Goal: Feedback & Contribution: Submit feedback/report problem

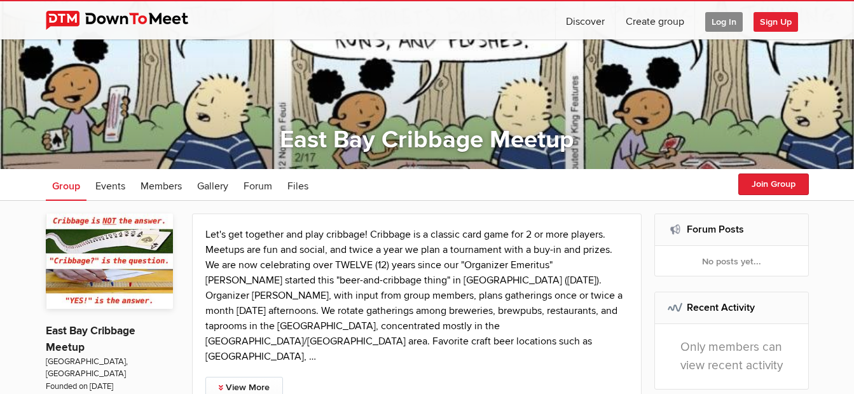
scroll to position [64, 0]
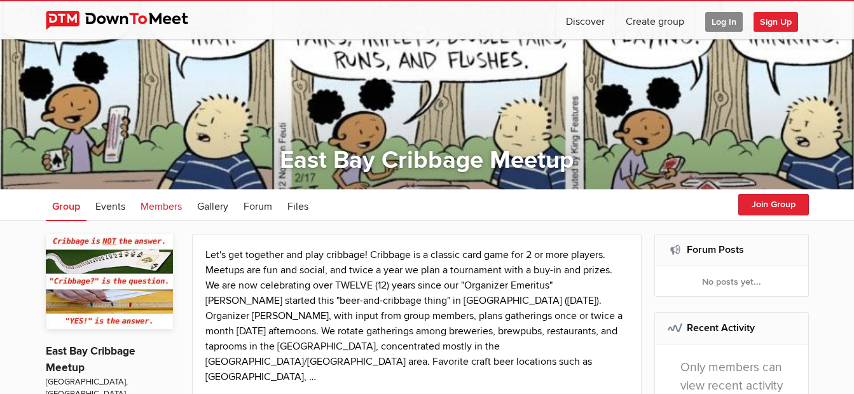
click at [159, 204] on span "Members" at bounding box center [161, 206] width 41 height 13
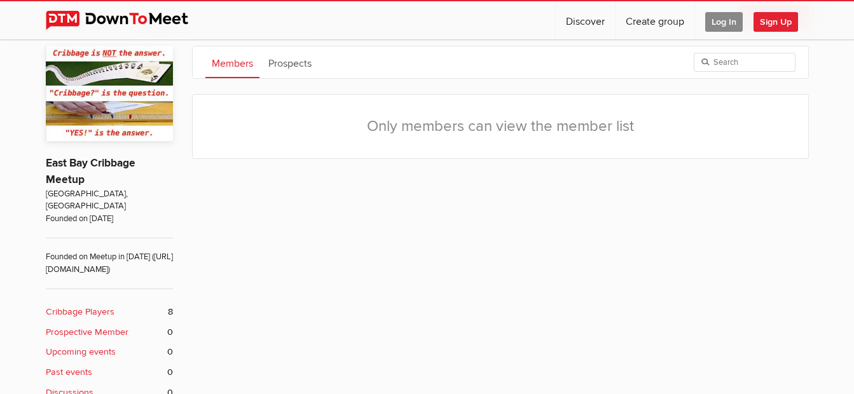
scroll to position [254, 0]
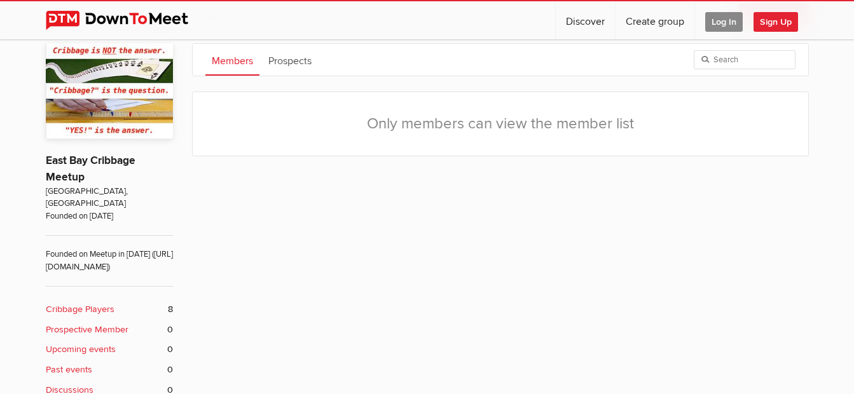
click at [725, 19] on span "Log In" at bounding box center [725, 22] width 38 height 20
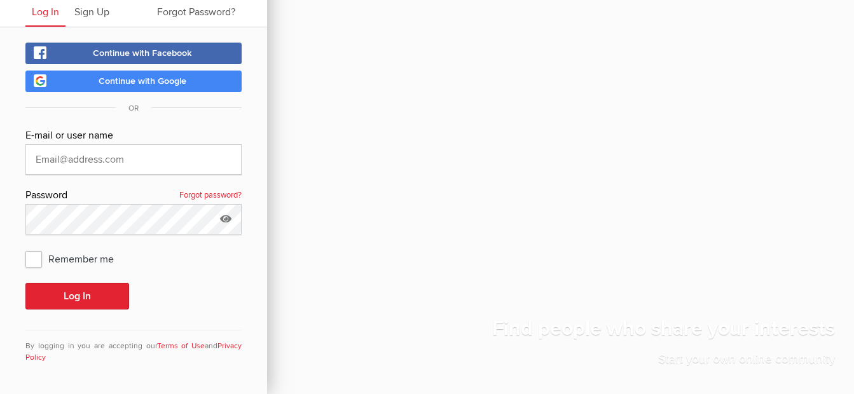
scroll to position [45, 0]
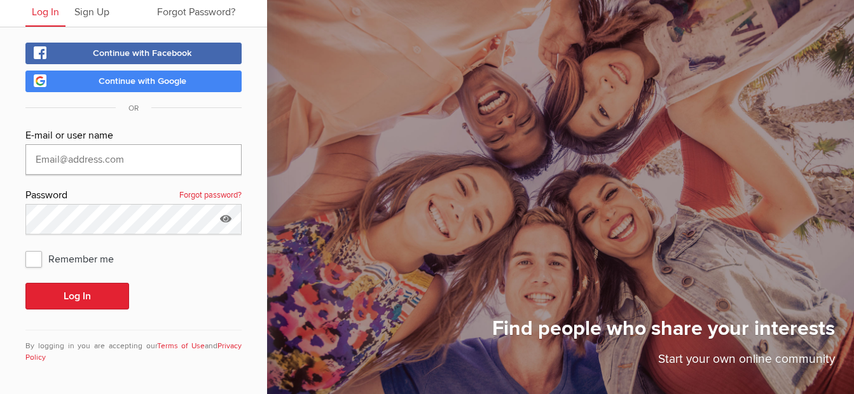
click at [195, 160] on input "text" at bounding box center [133, 159] width 216 height 31
type input "[EMAIL_ADDRESS][DOMAIN_NAME]"
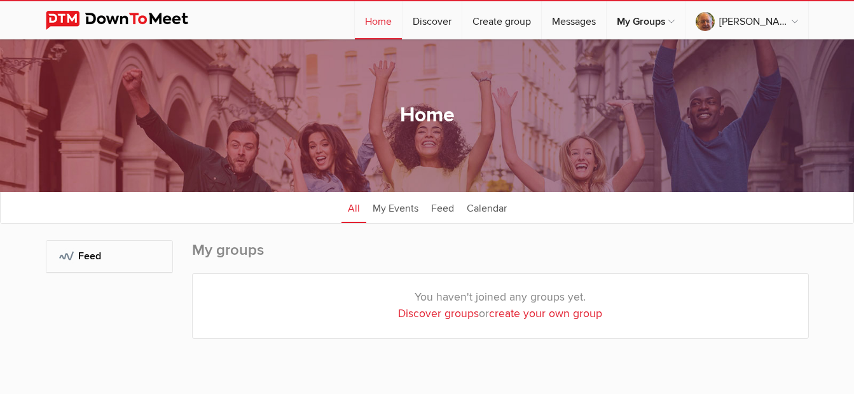
click at [32, 260] on sp-group-dashboard "Home All categories Within 10 miles Within 25 miles Within 50 miles Within 100 …" at bounding box center [427, 220] width 854 height 363
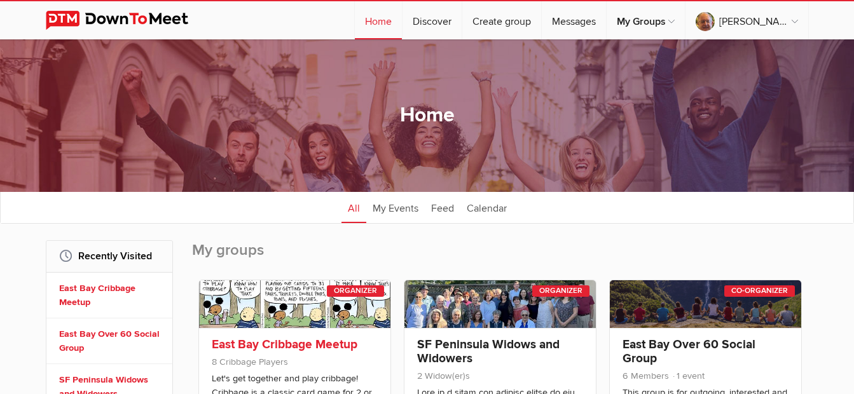
click at [302, 303] on link at bounding box center [294, 305] width 191 height 48
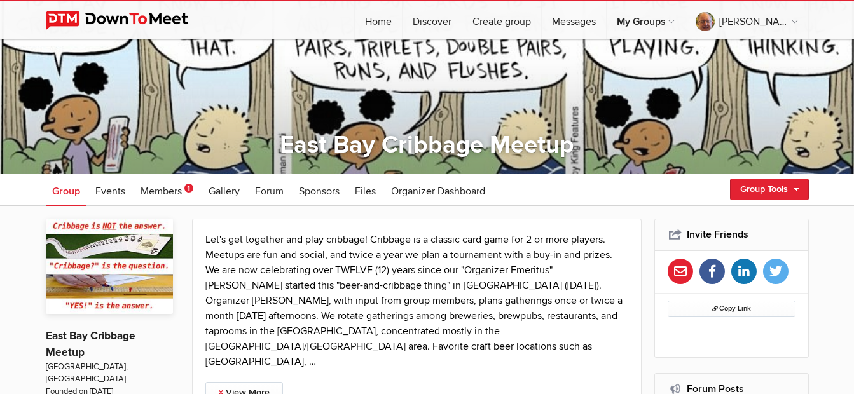
scroll to position [64, 0]
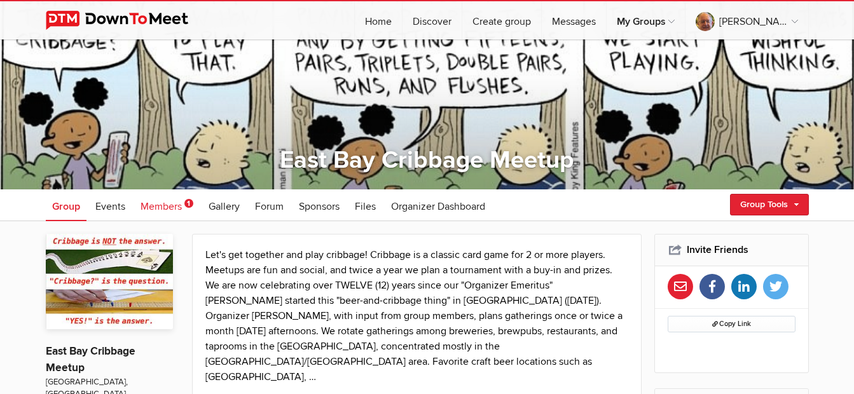
click at [175, 205] on span "Members" at bounding box center [161, 206] width 41 height 13
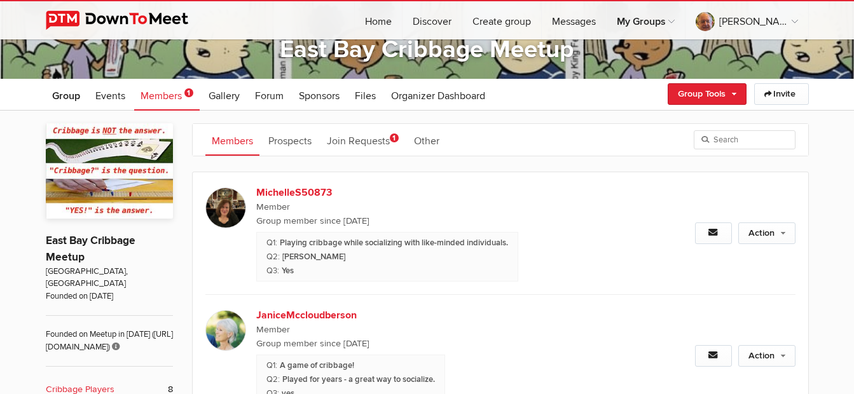
scroll to position [181, 0]
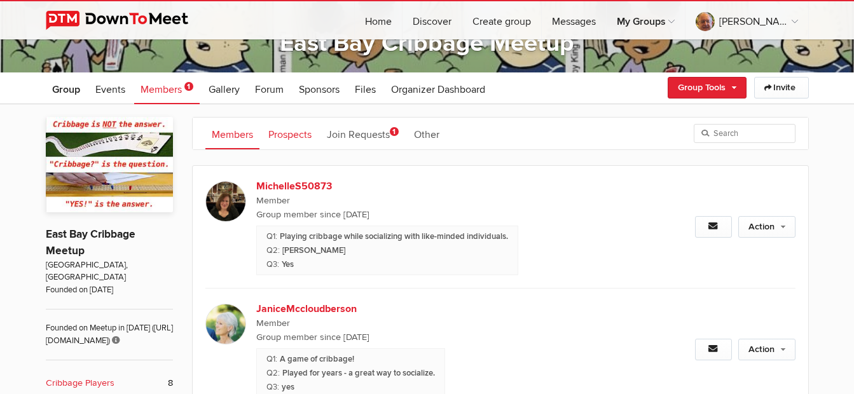
click at [297, 136] on link "Prospects" at bounding box center [290, 134] width 56 height 32
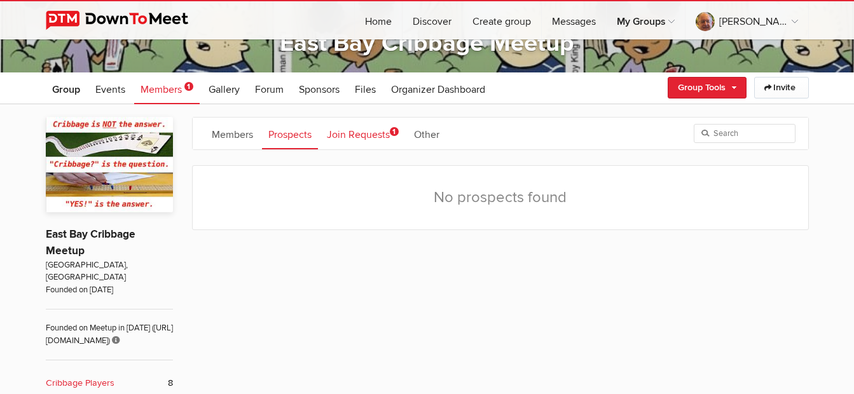
click at [346, 133] on link "Join Requests 1" at bounding box center [363, 134] width 85 height 32
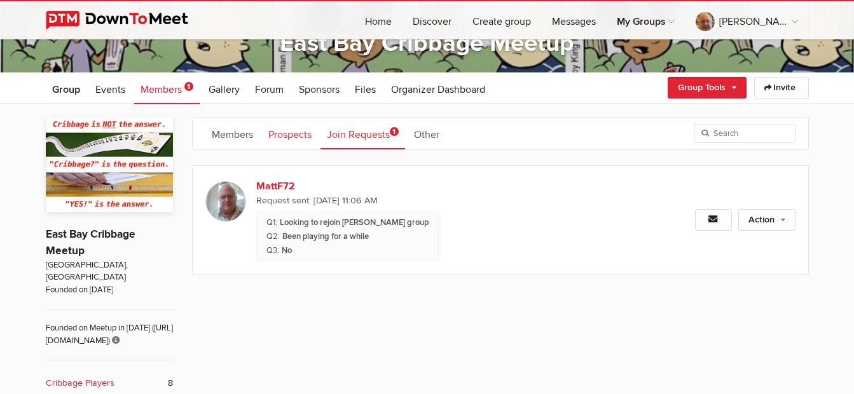
click at [286, 136] on link "Prospects" at bounding box center [290, 134] width 56 height 32
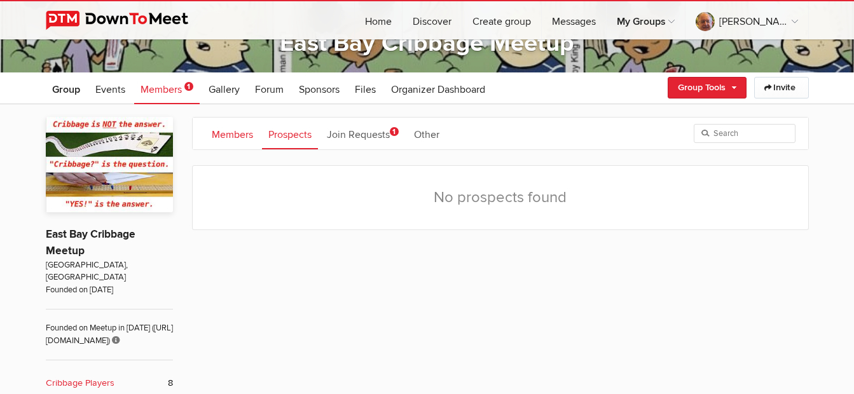
click at [225, 136] on link "Members" at bounding box center [232, 134] width 54 height 32
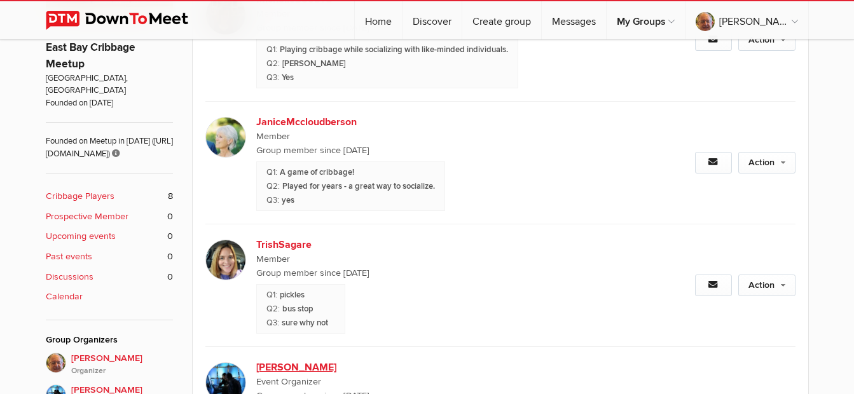
scroll to position [181, 0]
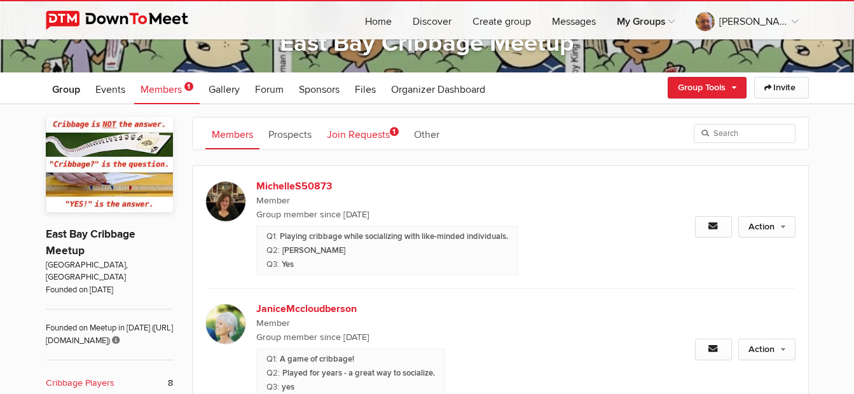
click at [365, 132] on link "Join Requests 1" at bounding box center [363, 134] width 85 height 32
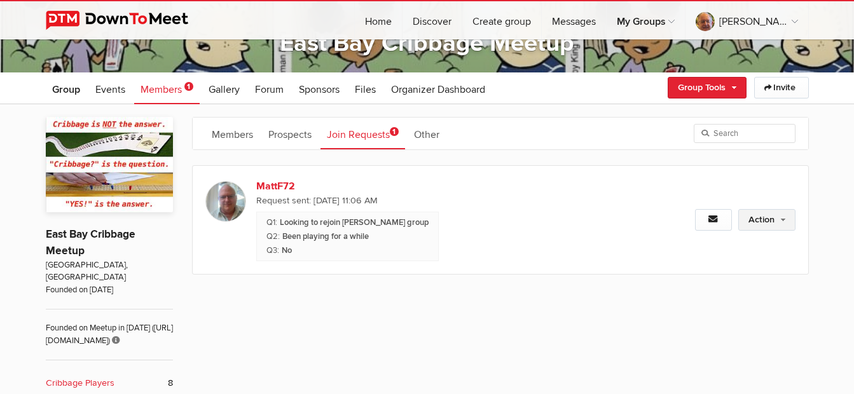
click at [770, 218] on link "Action" at bounding box center [767, 220] width 57 height 22
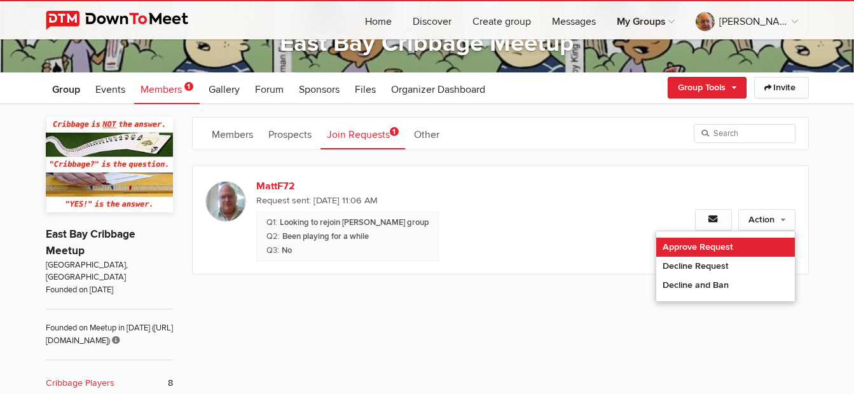
click at [723, 244] on link "Approve Request" at bounding box center [726, 247] width 139 height 19
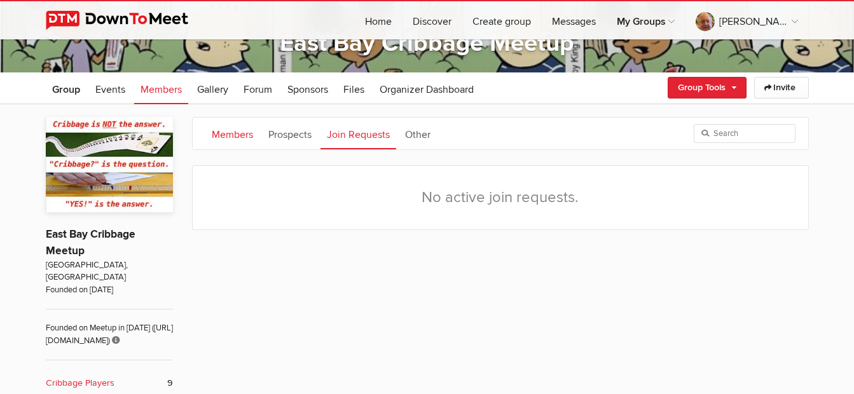
click at [230, 139] on link "Members" at bounding box center [232, 134] width 54 height 32
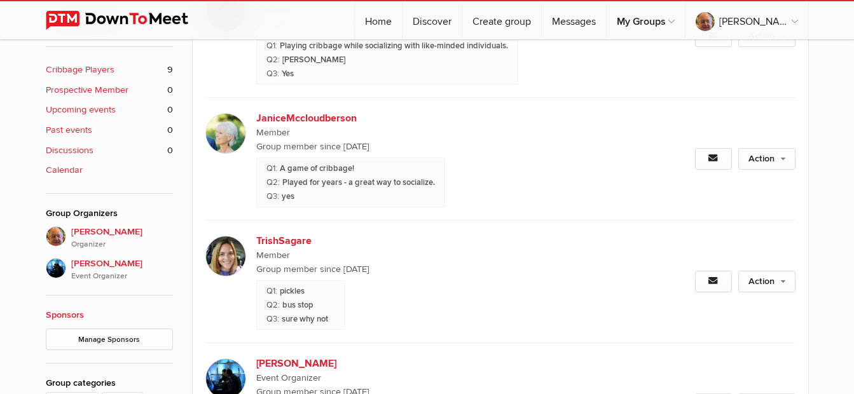
scroll to position [431, 0]
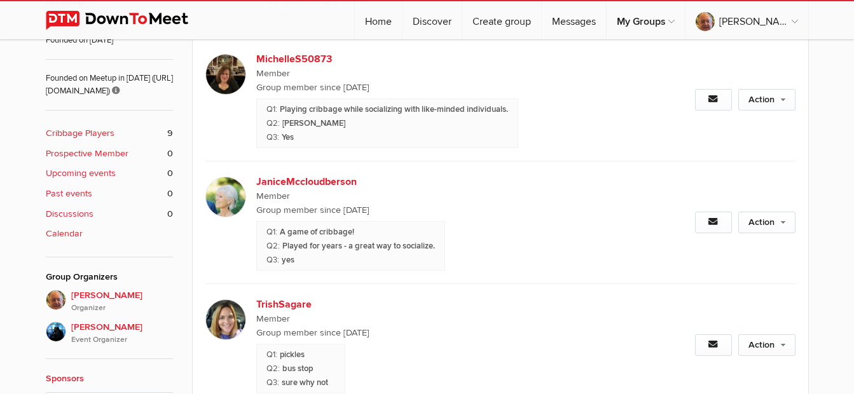
click at [80, 132] on b "Cribbage Players" at bounding box center [80, 134] width 69 height 14
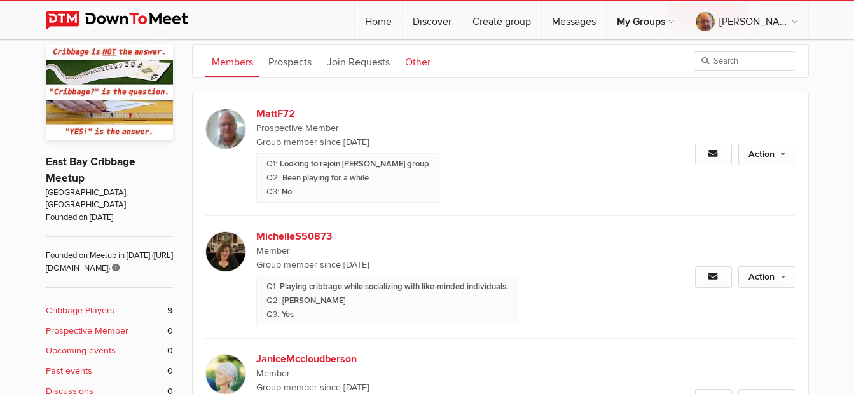
click at [425, 61] on link "Other" at bounding box center [418, 61] width 38 height 32
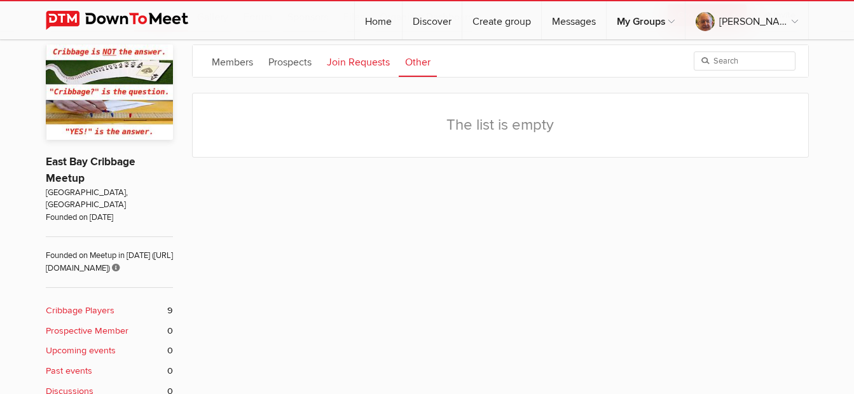
click at [367, 66] on link "Join Requests" at bounding box center [359, 61] width 76 height 32
click at [263, 69] on link "Prospects" at bounding box center [290, 61] width 56 height 32
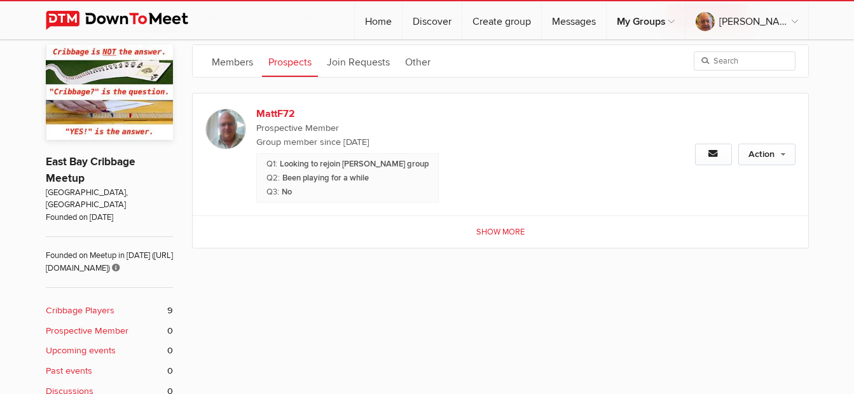
click at [501, 244] on link "Show more" at bounding box center [501, 232] width 616 height 32
click at [765, 153] on link "Action" at bounding box center [767, 155] width 57 height 22
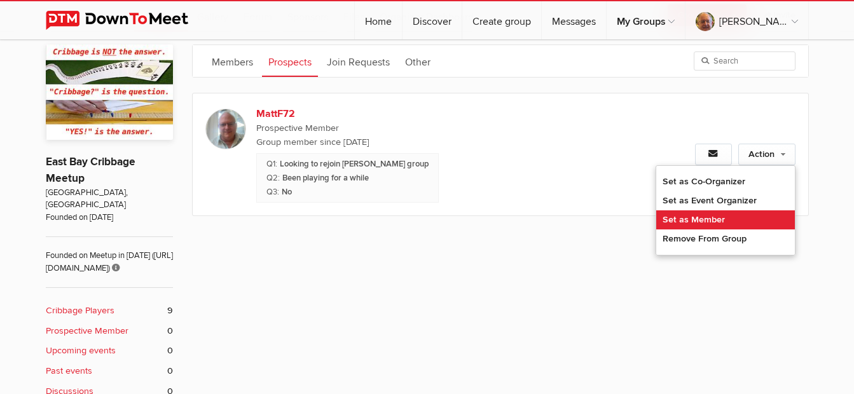
click at [703, 221] on link "Set as Member" at bounding box center [726, 220] width 139 height 19
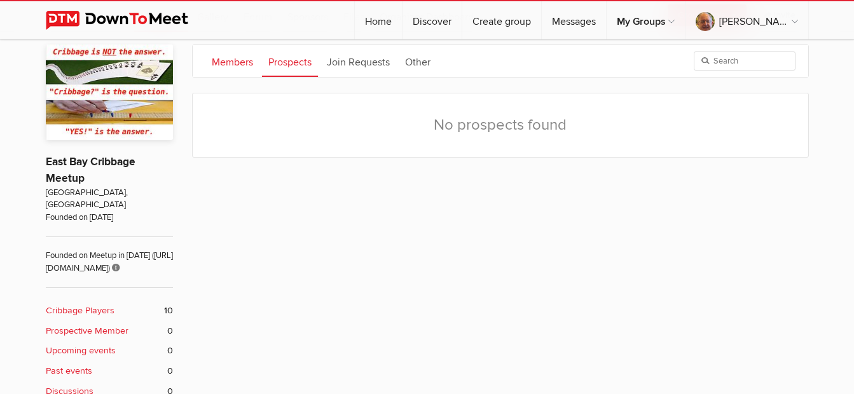
click at [229, 64] on link "Members" at bounding box center [232, 61] width 54 height 32
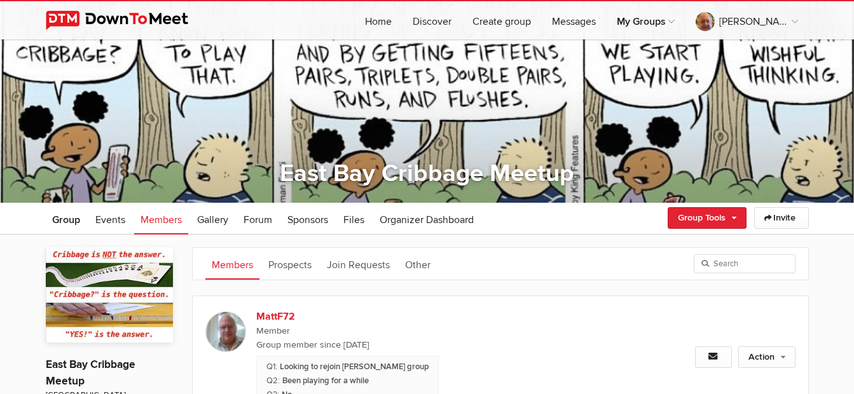
scroll to position [49, 0]
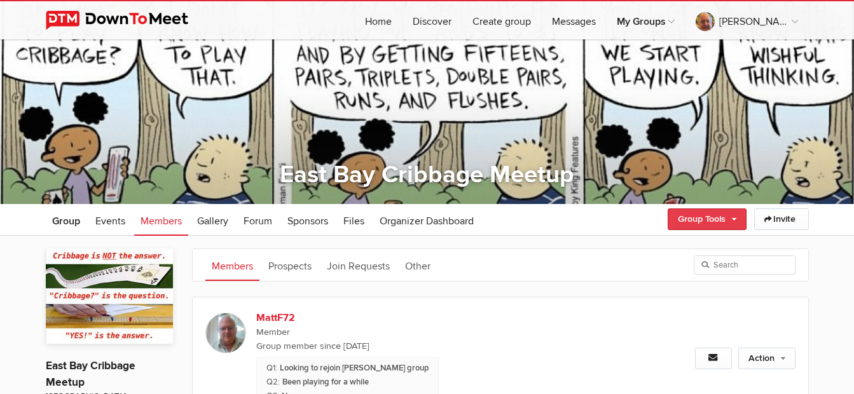
click at [692, 219] on link "Group Tools" at bounding box center [707, 220] width 79 height 22
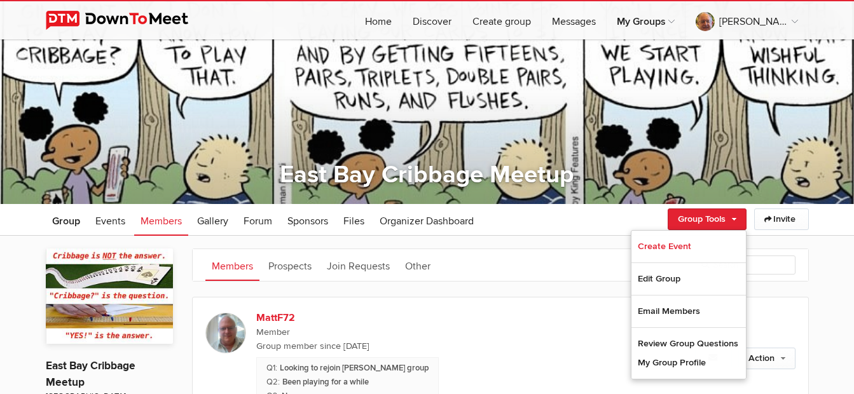
click at [577, 232] on ul "Group Events Members Gallery More Forum Sponsors Files Organizer Dashboard Foru…" at bounding box center [427, 220] width 763 height 32
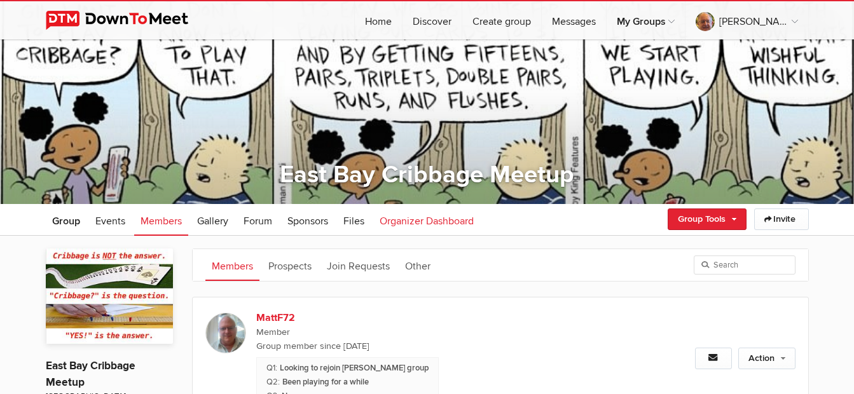
click at [462, 220] on span "Organizer Dashboard" at bounding box center [427, 221] width 94 height 13
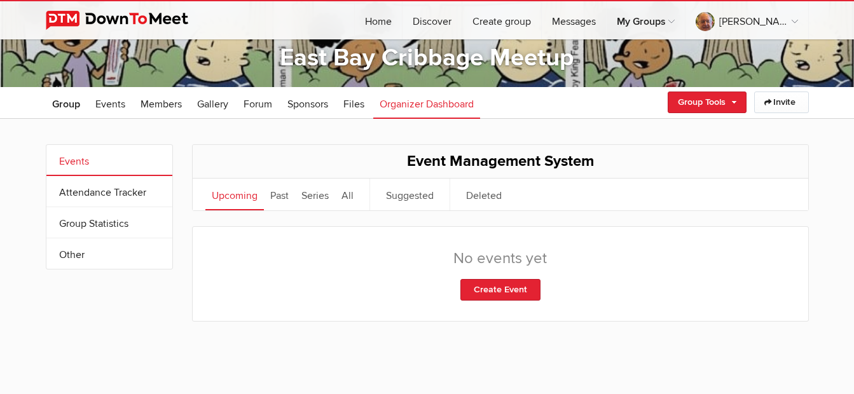
scroll to position [176, 0]
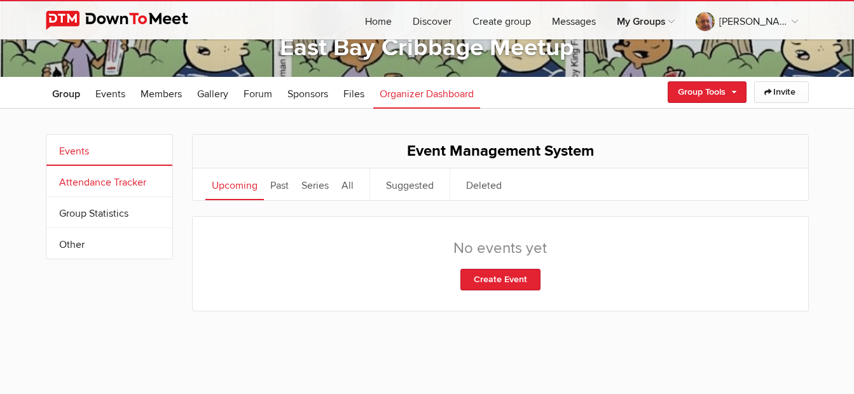
click at [102, 180] on link "Attendance Tracker" at bounding box center [109, 181] width 126 height 31
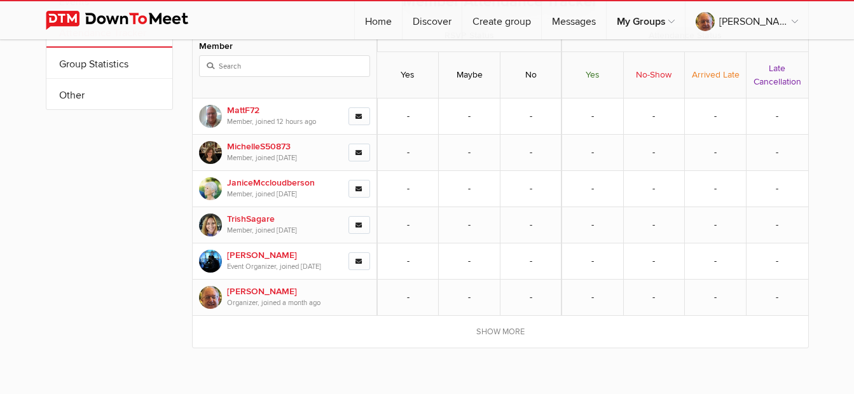
scroll to position [303, 0]
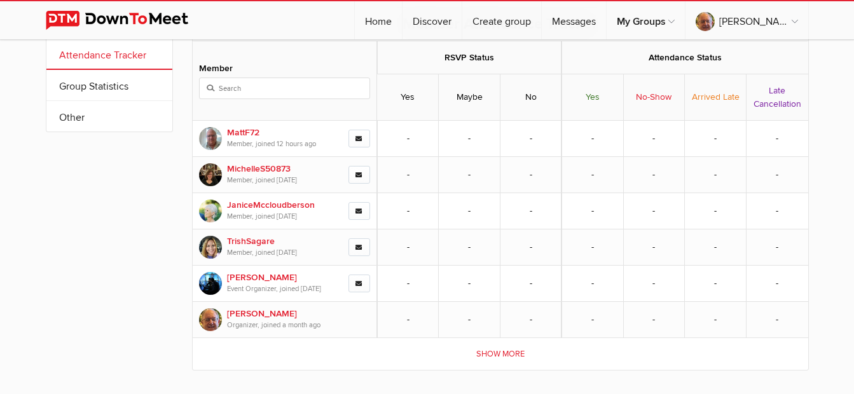
click at [506, 355] on link "Show more" at bounding box center [501, 354] width 616 height 32
click at [106, 92] on link "Group Statistics" at bounding box center [109, 85] width 126 height 31
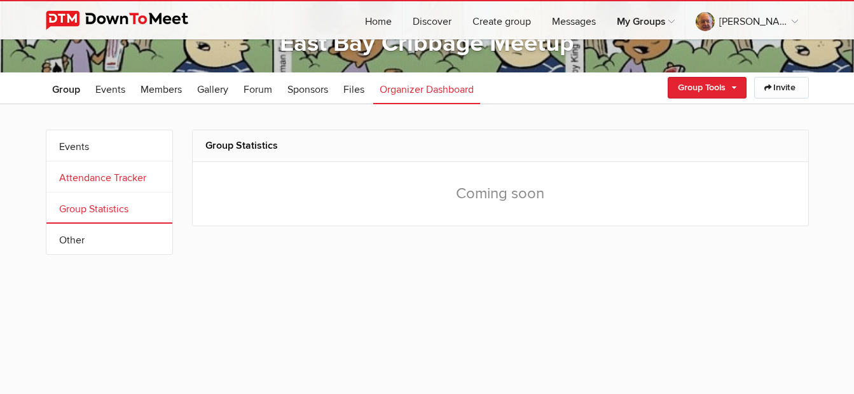
scroll to position [176, 0]
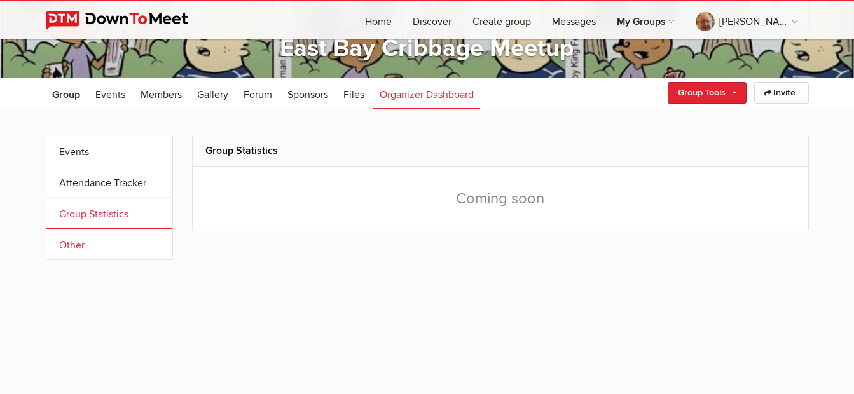
click at [85, 236] on link "Other" at bounding box center [109, 244] width 126 height 31
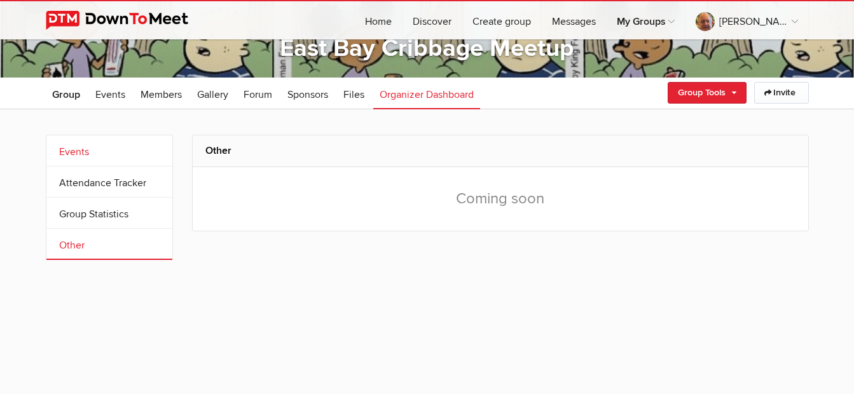
click at [105, 153] on link "Events" at bounding box center [109, 151] width 126 height 31
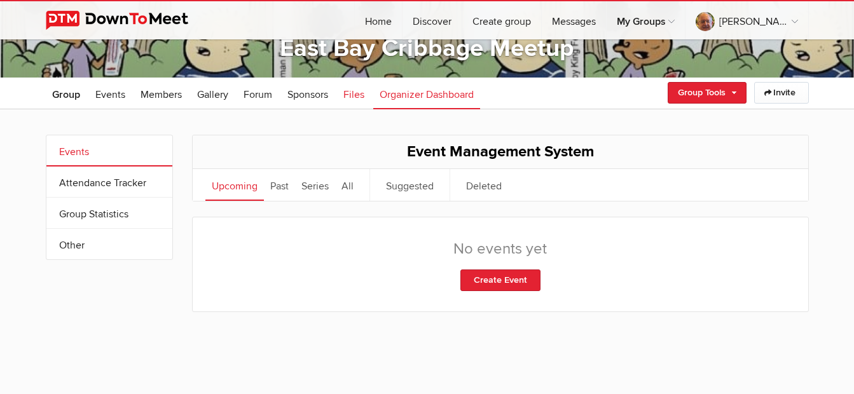
click at [356, 95] on span "Files" at bounding box center [354, 94] width 21 height 13
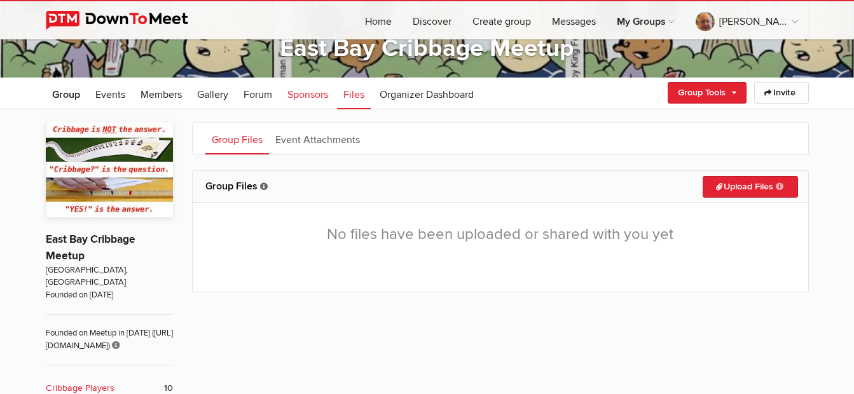
click at [313, 94] on span "Sponsors" at bounding box center [308, 94] width 41 height 13
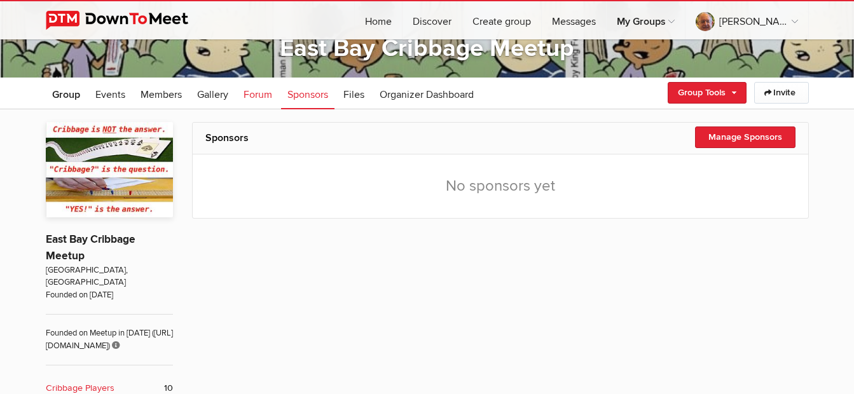
click at [247, 97] on span "Forum" at bounding box center [258, 94] width 29 height 13
click at [205, 95] on span "Gallery" at bounding box center [212, 94] width 31 height 13
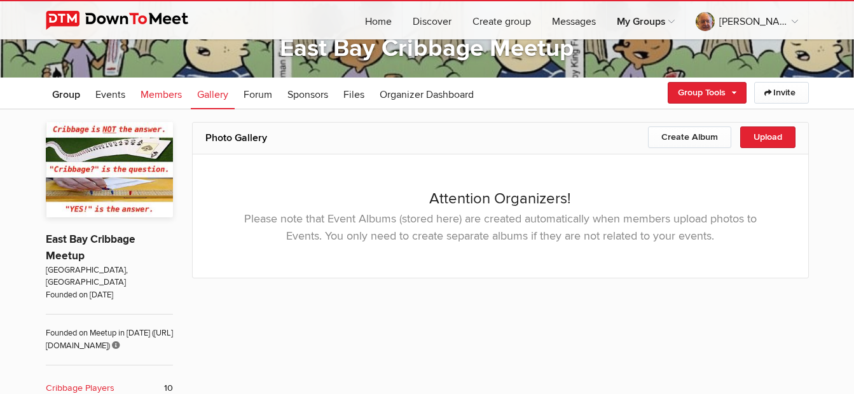
click at [166, 93] on span "Members" at bounding box center [161, 94] width 41 height 13
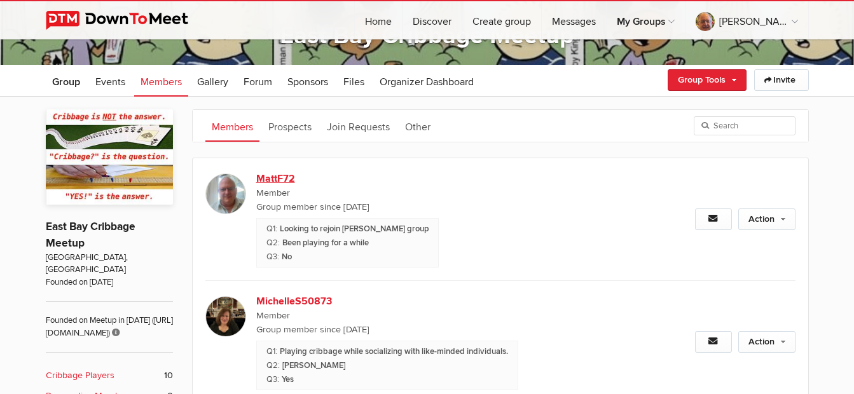
scroll to position [176, 0]
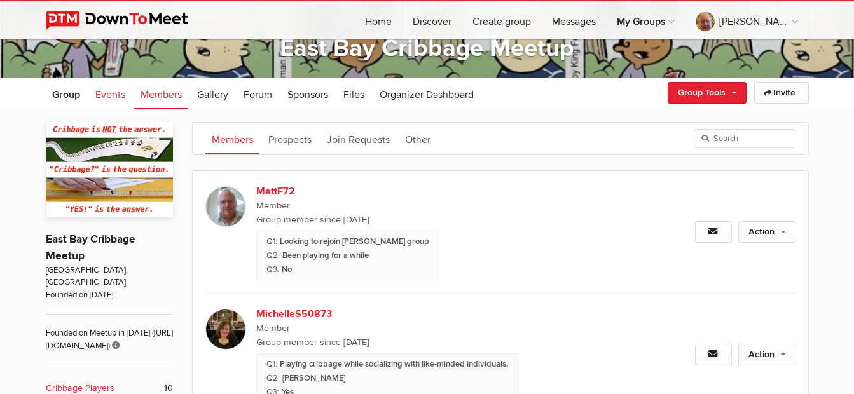
click at [102, 97] on span "Events" at bounding box center [110, 94] width 30 height 13
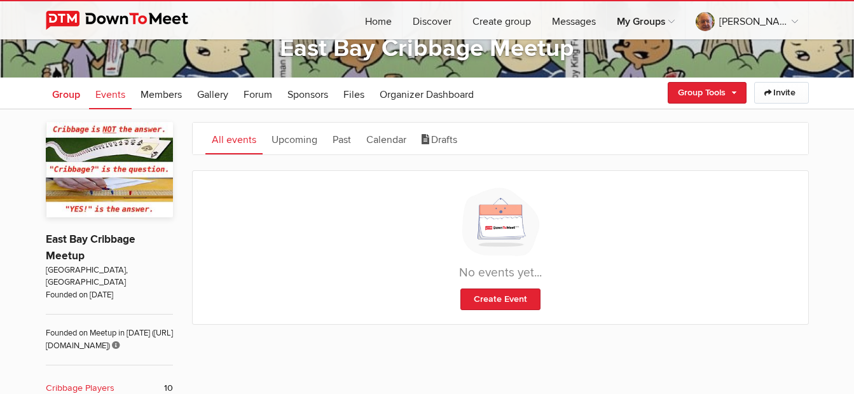
click at [64, 95] on span "Group" at bounding box center [66, 94] width 28 height 13
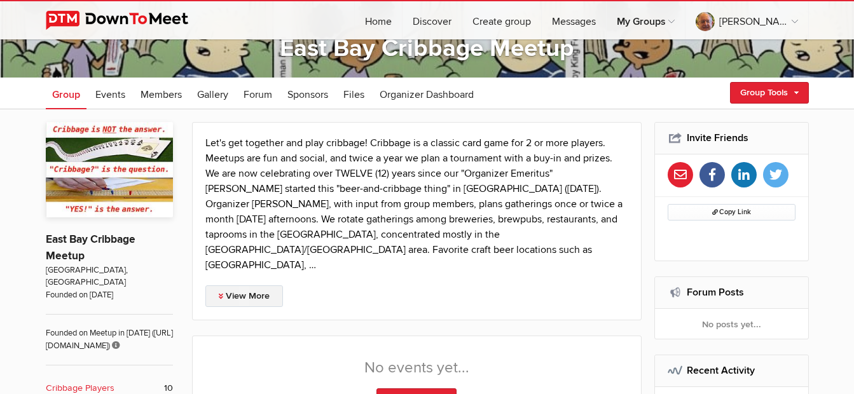
click at [260, 286] on link "View More" at bounding box center [244, 297] width 78 height 22
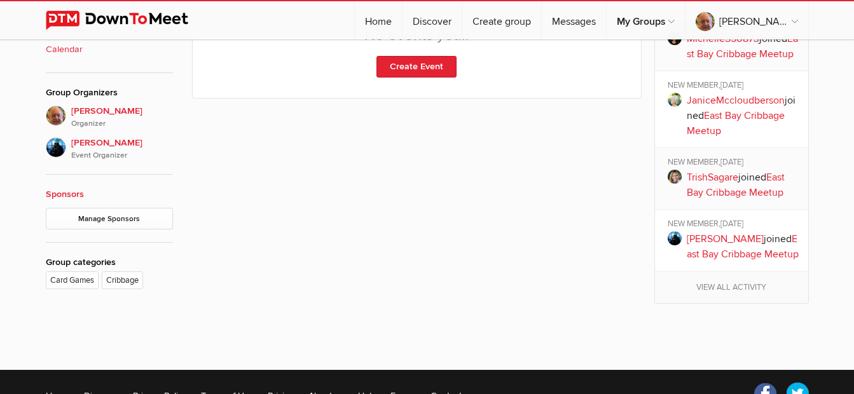
scroll to position [621, 0]
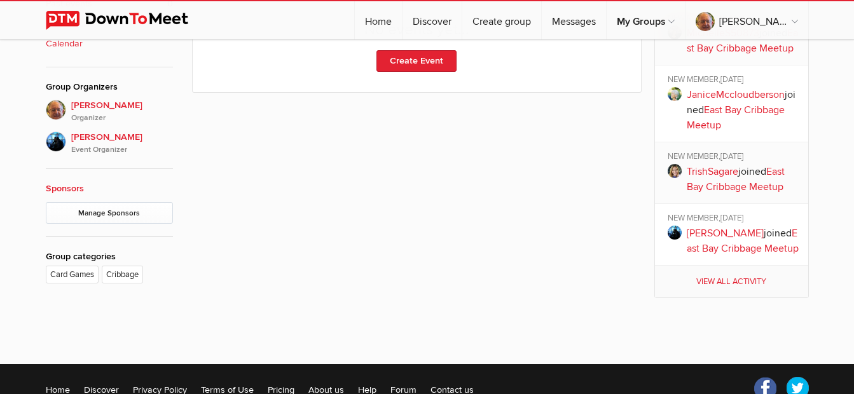
click at [720, 298] on link "View all activity" at bounding box center [731, 282] width 153 height 32
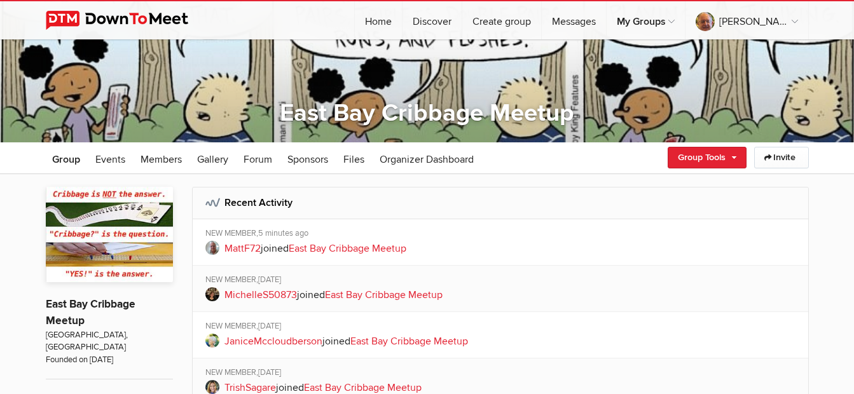
scroll to position [127, 0]
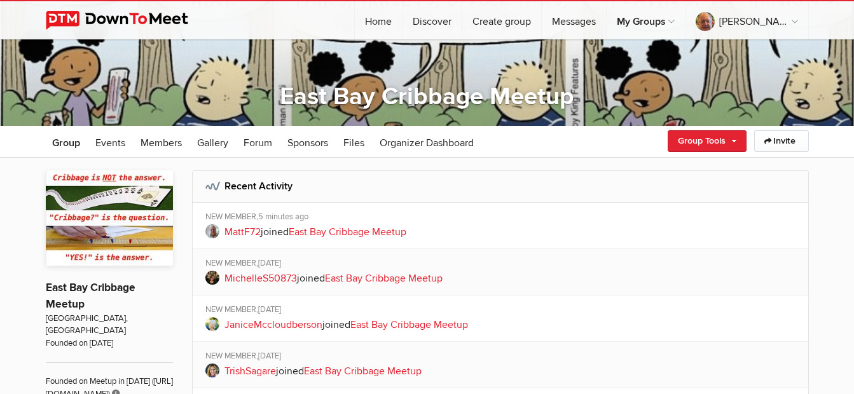
click at [74, 289] on link "East Bay Cribbage Meetup" at bounding box center [91, 296] width 90 height 30
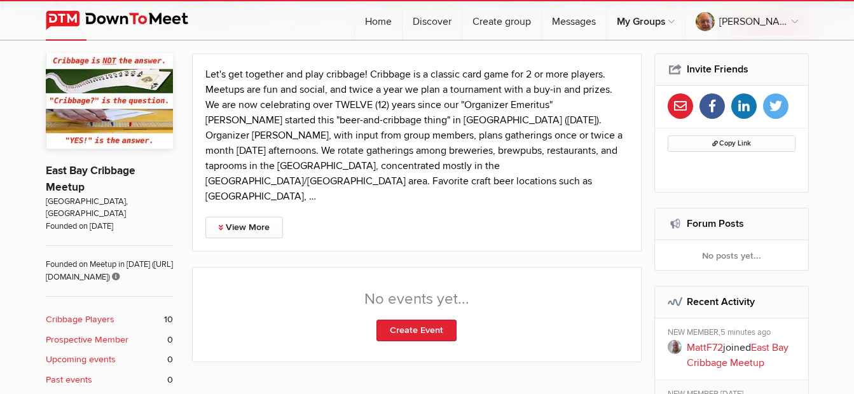
scroll to position [254, 0]
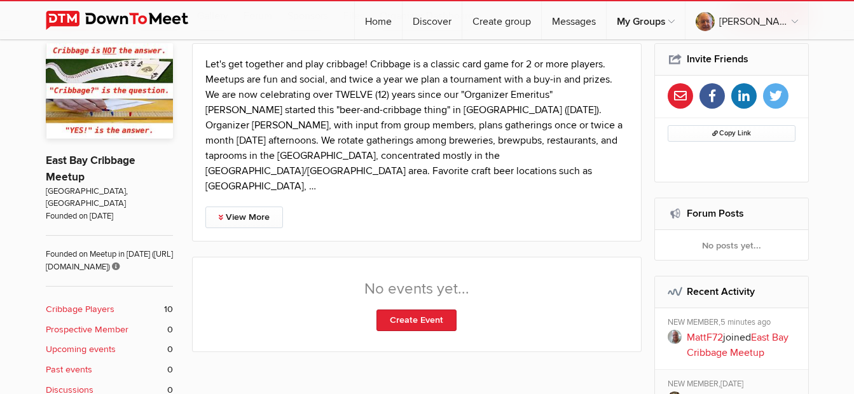
click at [80, 309] on b "Cribbage Players" at bounding box center [80, 310] width 69 height 14
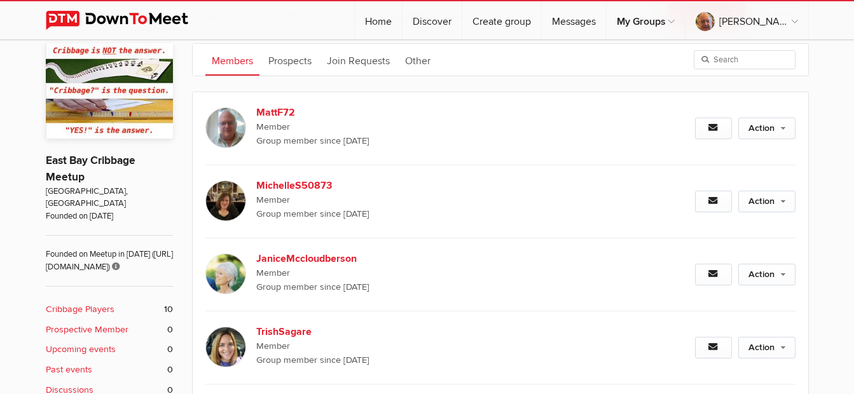
scroll to position [253, 0]
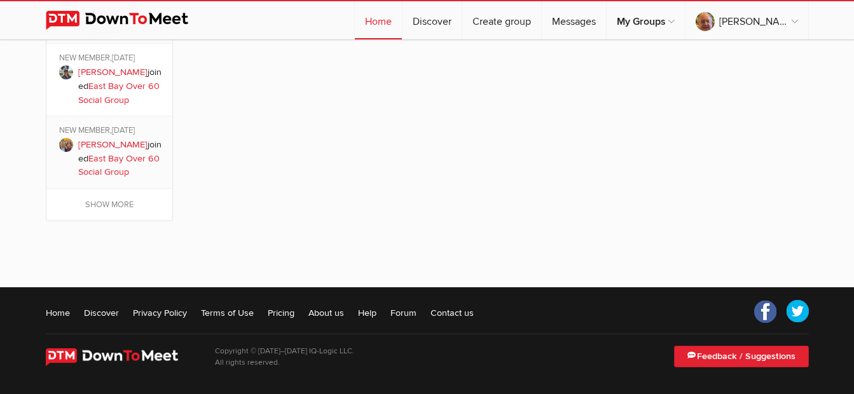
scroll to position [1438, 0]
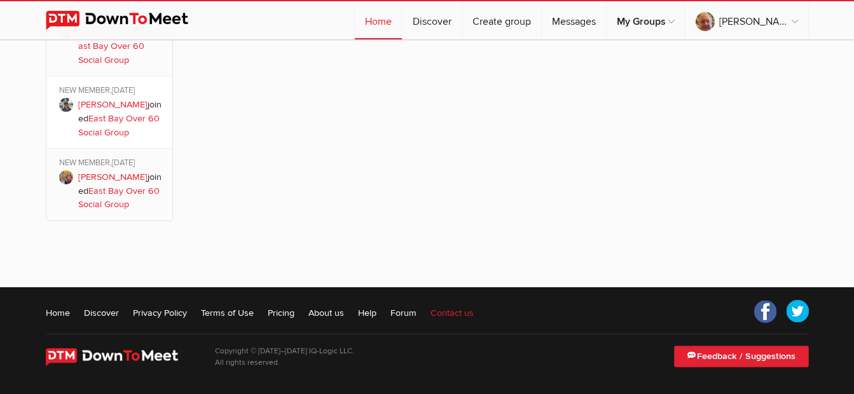
click at [454, 309] on link "Contact us" at bounding box center [452, 313] width 43 height 13
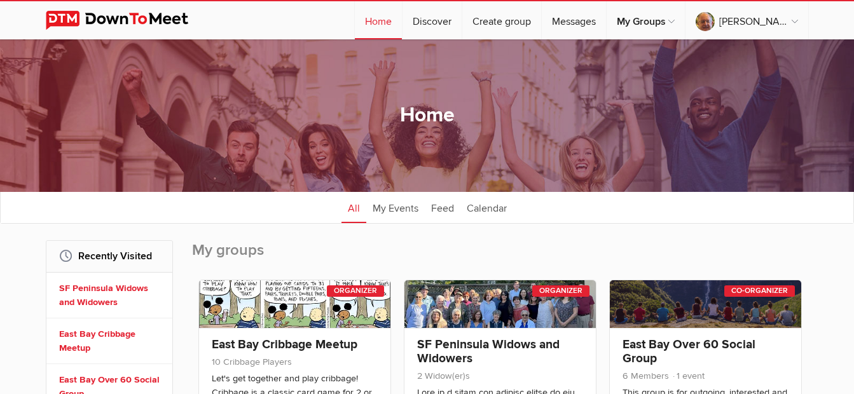
select select "general"
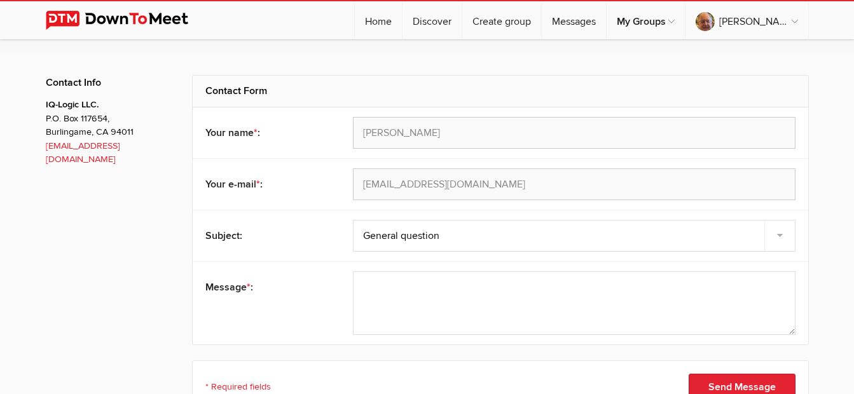
scroll to position [191, 0]
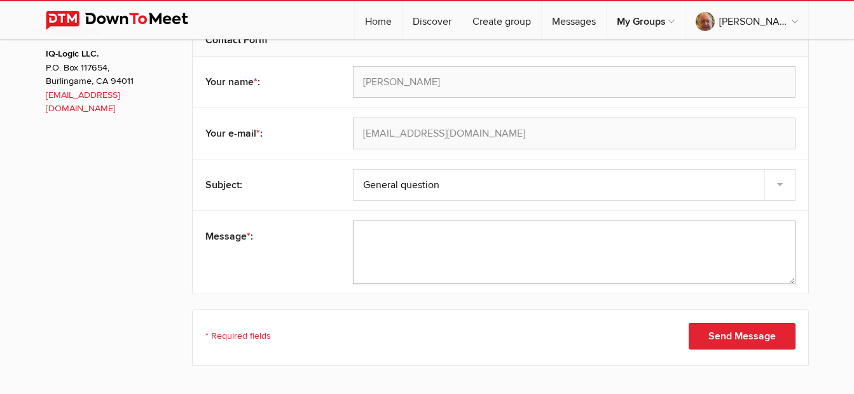
click at [514, 244] on textarea at bounding box center [574, 253] width 443 height 64
paste textarea "[URL][DOMAIN_NAME]"
drag, startPoint x: 651, startPoint y: 251, endPoint x: 350, endPoint y: 257, distance: 301.6
click at [350, 257] on div "Message * :" at bounding box center [501, 252] width 616 height 83
paste textarea "[URL][DOMAIN_NAME]"
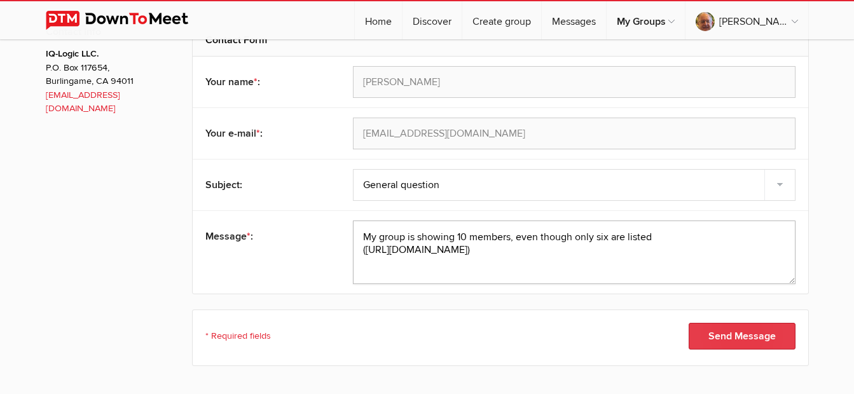
type textarea "My group is showing 10 members, even though only six are listed ([URL][DOMAIN_N…"
click at [739, 336] on button "Send Message" at bounding box center [742, 336] width 107 height 27
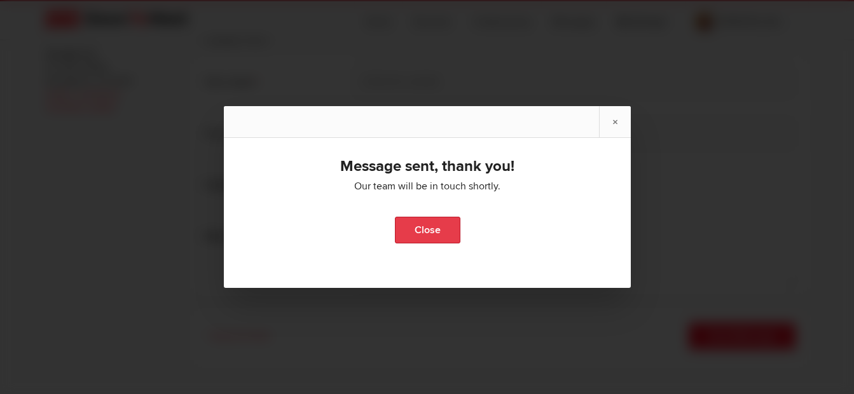
click at [431, 229] on link "Close" at bounding box center [427, 230] width 66 height 27
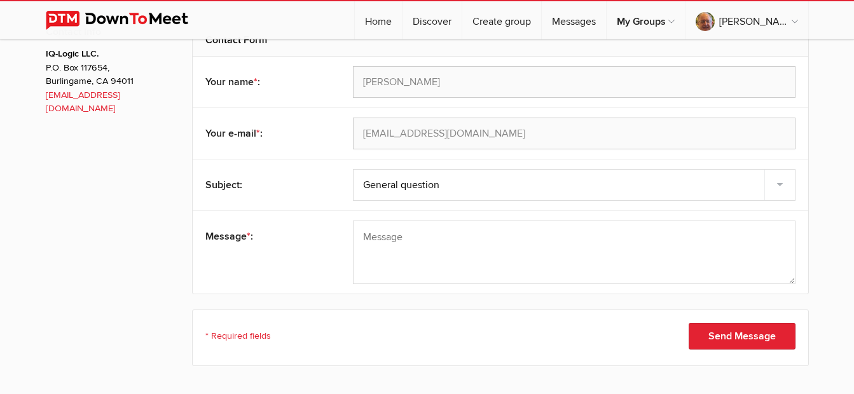
scroll to position [0, 0]
